Goal: Find specific page/section: Find specific page/section

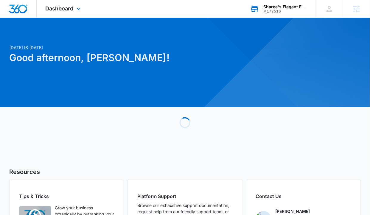
click at [259, 15] on div "Sharee's Elegant Event Services M172516 Your Accounts View All" at bounding box center [278, 9] width 74 height 18
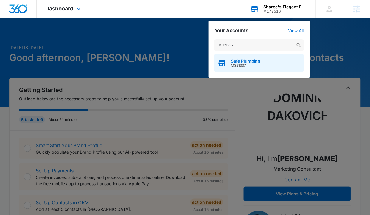
type input "M321337"
click at [230, 57] on div "Safe Plumbing M321337" at bounding box center [258, 63] width 89 height 18
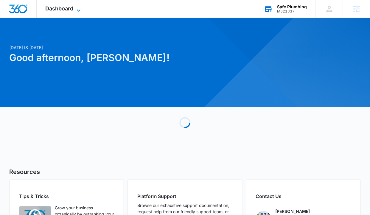
click at [71, 11] on span "Dashboard" at bounding box center [60, 8] width 28 height 6
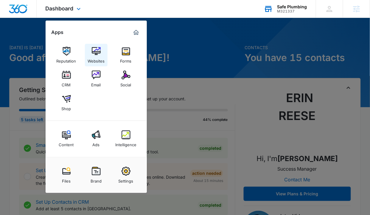
click at [99, 49] on img at bounding box center [96, 51] width 9 height 9
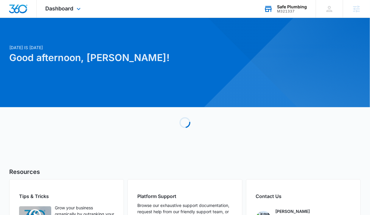
click at [294, 5] on div "Safe Plumbing" at bounding box center [292, 6] width 30 height 5
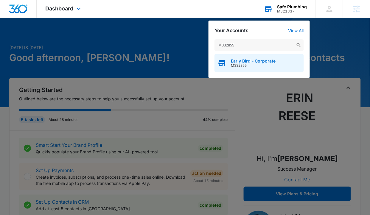
type input "M332855"
click at [241, 65] on span "M332855" at bounding box center [253, 65] width 45 height 4
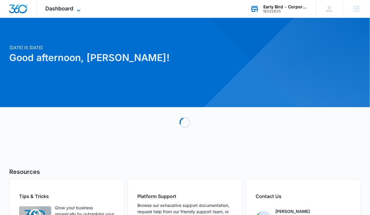
click at [59, 9] on span "Dashboard" at bounding box center [60, 8] width 28 height 6
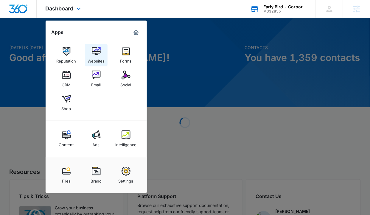
click at [94, 51] on img at bounding box center [96, 51] width 9 height 9
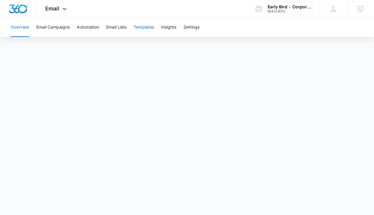
click at [143, 30] on button "Templates" at bounding box center [144, 27] width 20 height 19
click at [69, 24] on button "Email Campaigns" at bounding box center [52, 27] width 33 height 19
click at [81, 27] on button "Automation" at bounding box center [88, 27] width 22 height 19
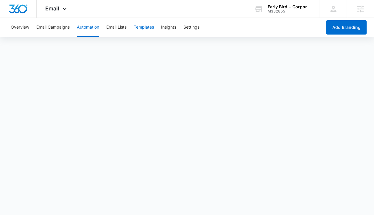
click at [148, 27] on button "Templates" at bounding box center [144, 27] width 20 height 19
